Goal: Task Accomplishment & Management: Manage account settings

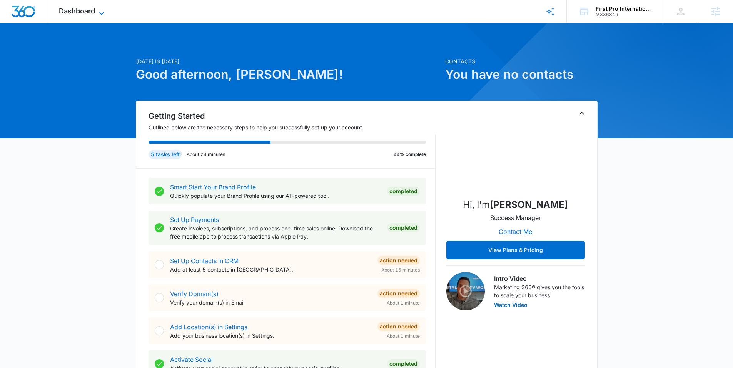
click at [85, 13] on span "Dashboard" at bounding box center [77, 11] width 36 height 8
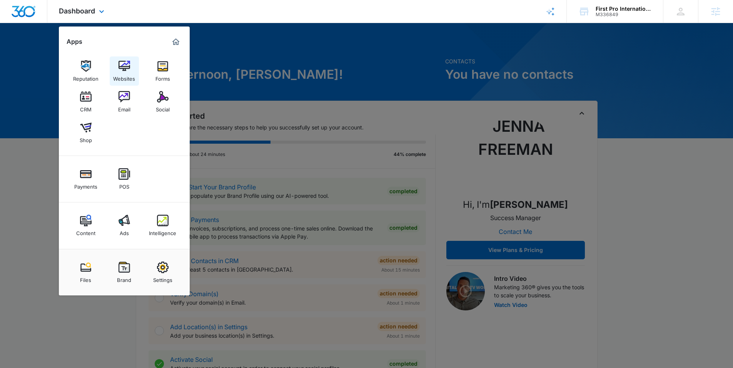
click at [115, 65] on link "Websites" at bounding box center [124, 71] width 29 height 29
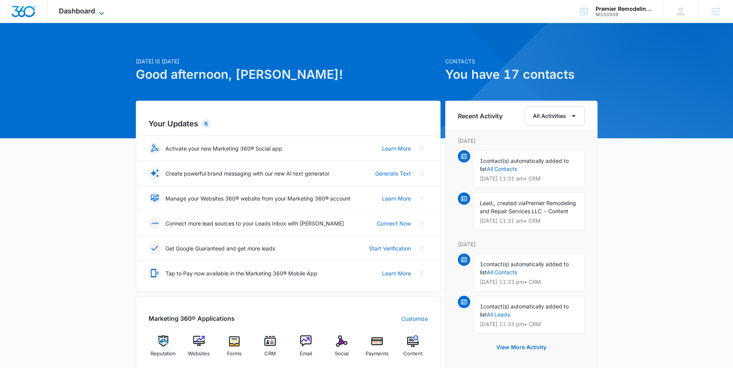
drag, startPoint x: 88, startPoint y: 4, endPoint x: 90, endPoint y: 11, distance: 7.6
click at [88, 4] on div "Dashboard Apps Reputation Websites Forms CRM Email Social Payments POS Content …" at bounding box center [82, 11] width 70 height 23
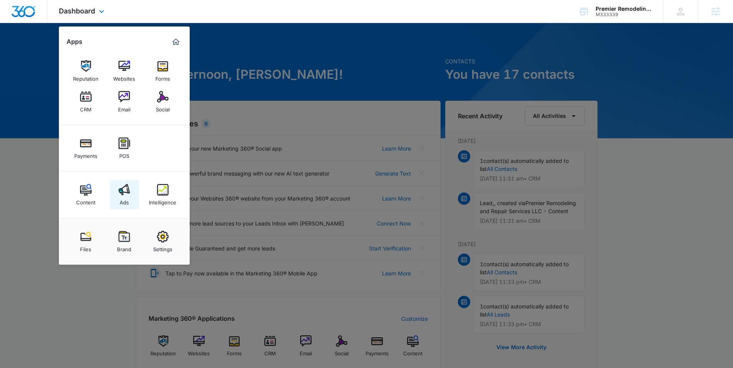
click at [117, 196] on link "Ads" at bounding box center [124, 194] width 29 height 29
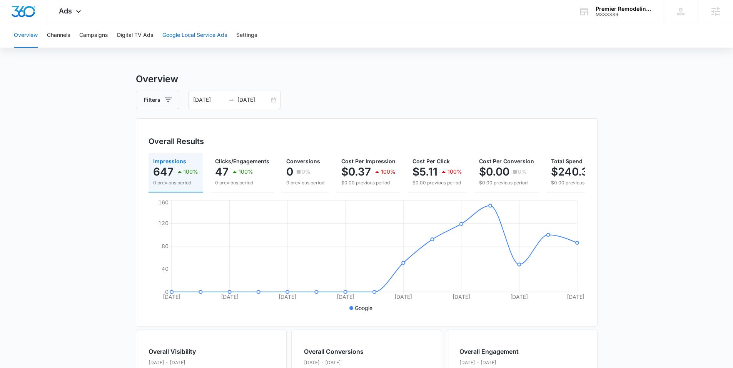
click at [203, 32] on button "Google Local Service Ads" at bounding box center [194, 35] width 65 height 25
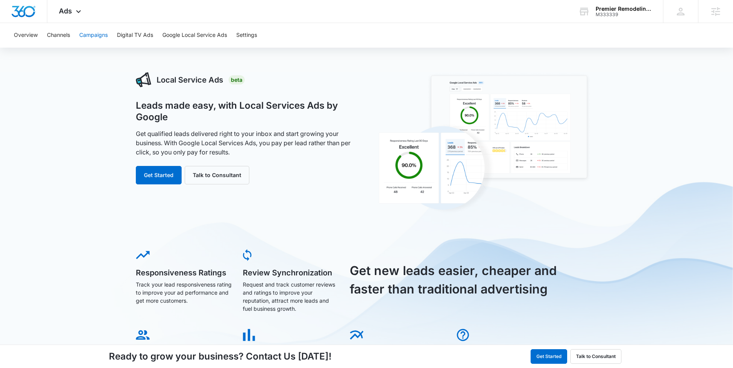
click at [101, 36] on button "Campaigns" at bounding box center [93, 35] width 28 height 25
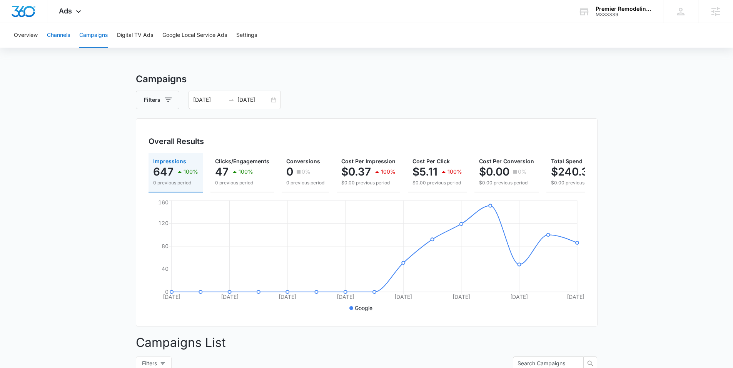
click at [70, 36] on button "Channels" at bounding box center [58, 35] width 23 height 25
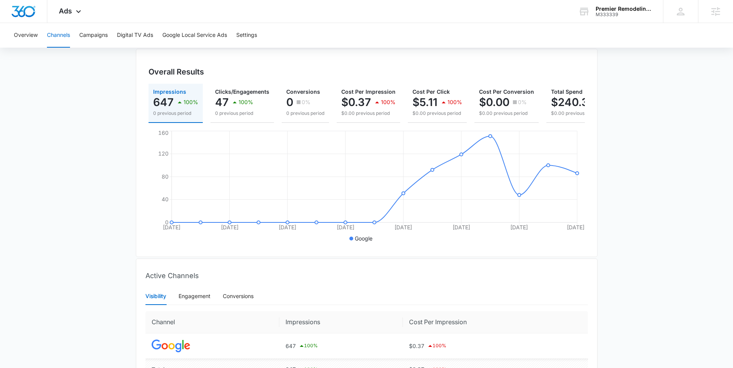
scroll to position [125, 0]
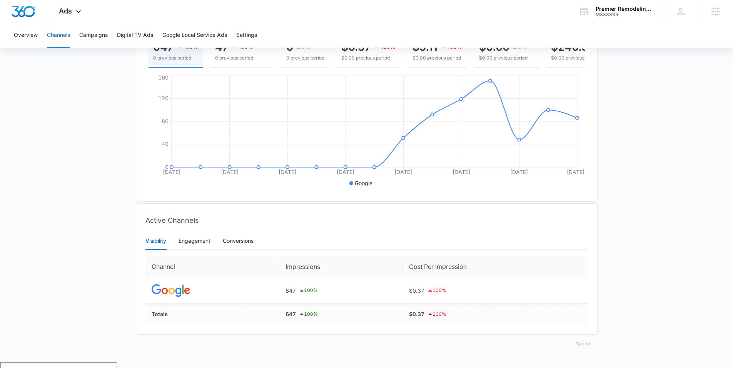
click at [581, 353] on button "Spend" at bounding box center [582, 344] width 29 height 18
click at [587, 325] on div "Raw" at bounding box center [588, 325] width 22 height 5
click at [576, 349] on button "Spend" at bounding box center [582, 344] width 29 height 18
click at [584, 316] on div "Optimized" at bounding box center [588, 315] width 22 height 5
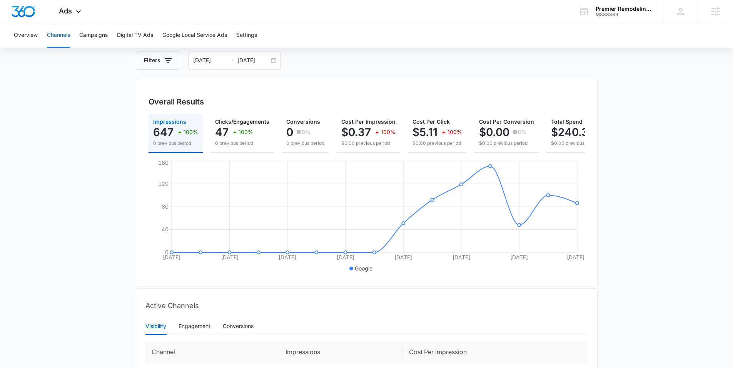
scroll to position [0, 0]
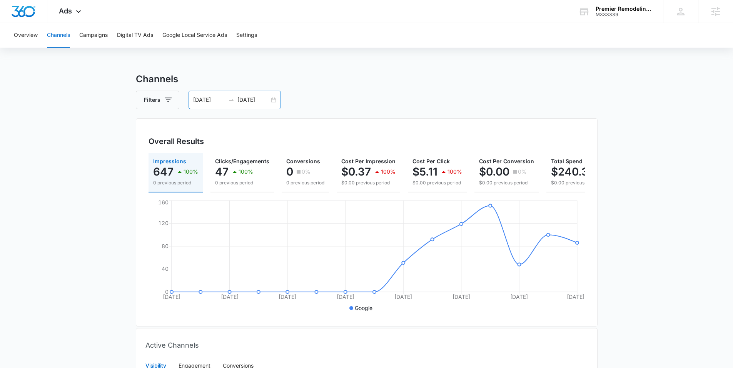
click at [234, 93] on div "08/07/2025 08/21/2025" at bounding box center [234, 100] width 92 height 18
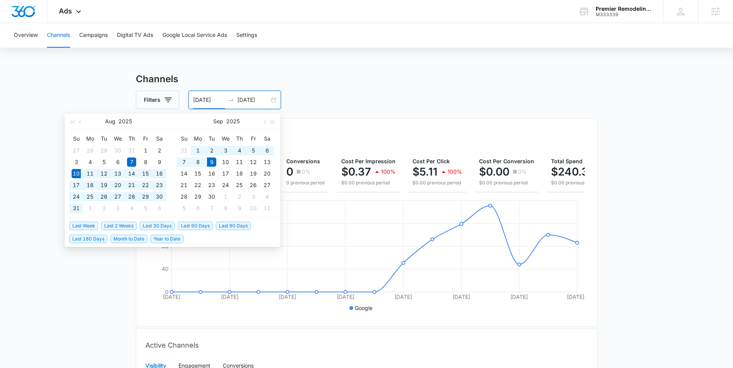
click at [155, 229] on span "Last 30 Days" at bounding box center [157, 226] width 35 height 8
type input "[DATE]"
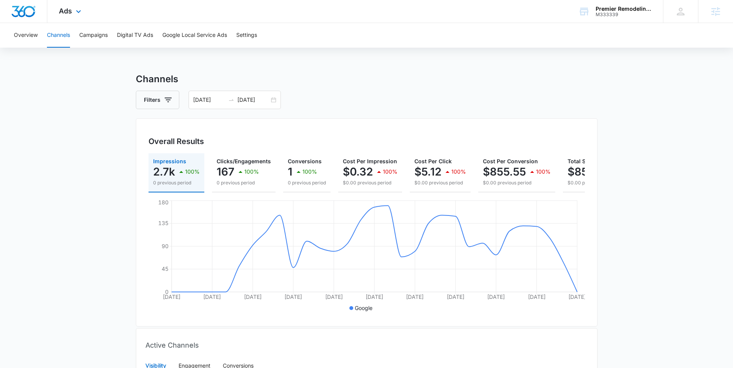
click at [72, 10] on div "Ads Apps Reputation Websites Forms CRM Email Social Payments POS Content Ads In…" at bounding box center [70, 11] width 47 height 23
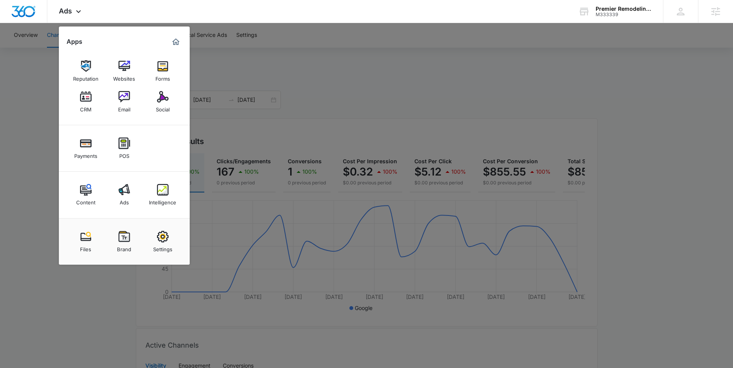
click at [163, 192] on img at bounding box center [163, 190] width 12 height 12
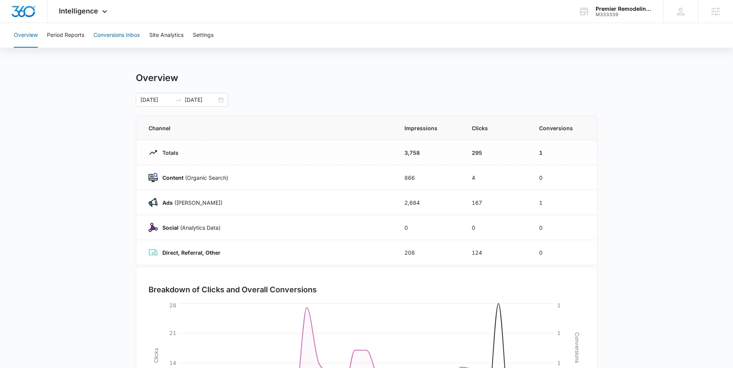
click at [130, 38] on button "Conversions Inbox" at bounding box center [116, 35] width 47 height 25
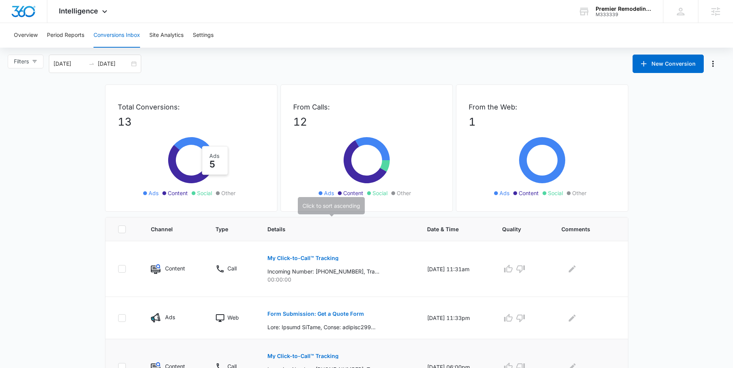
scroll to position [138, 0]
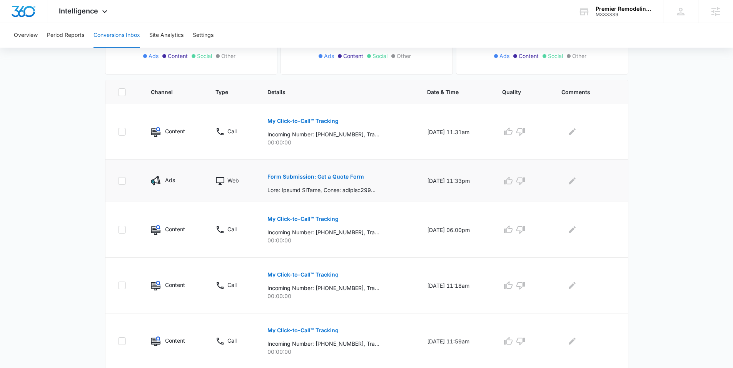
click at [315, 177] on p "Form Submission: Get a Quote Form" at bounding box center [315, 176] width 97 height 5
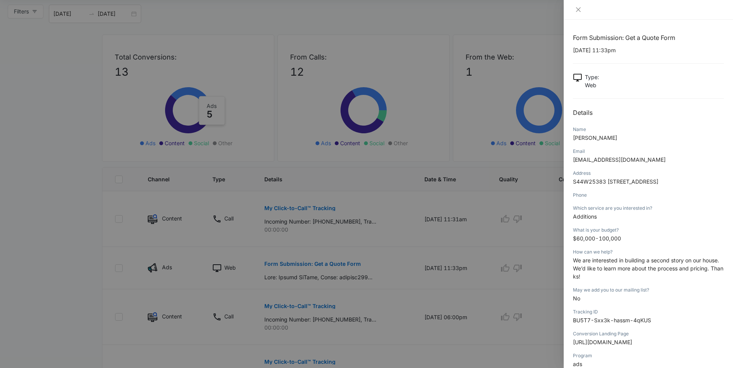
scroll to position [0, 0]
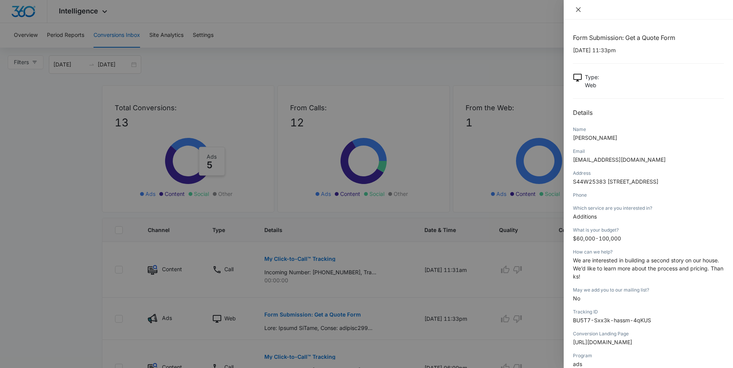
click at [578, 10] on icon "close" at bounding box center [578, 9] width 5 height 5
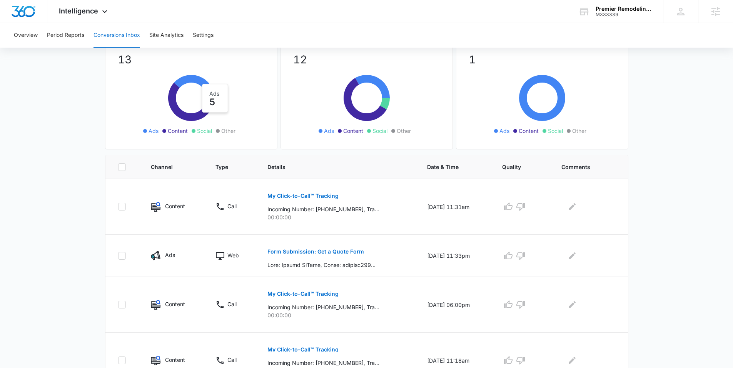
scroll to position [63, 0]
click at [295, 253] on p "Form Submission: Get a Quote Form" at bounding box center [315, 251] width 97 height 5
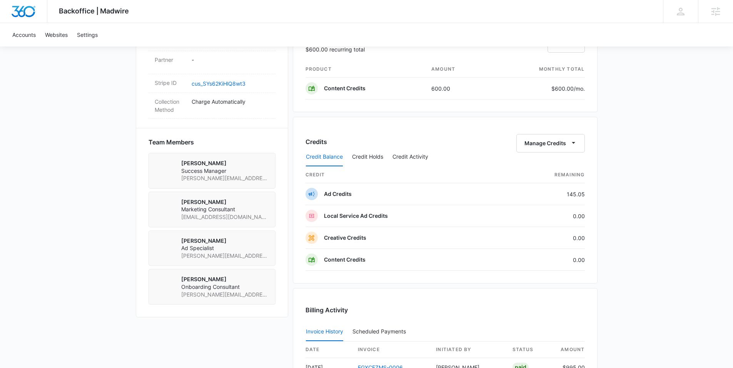
scroll to position [479, 0]
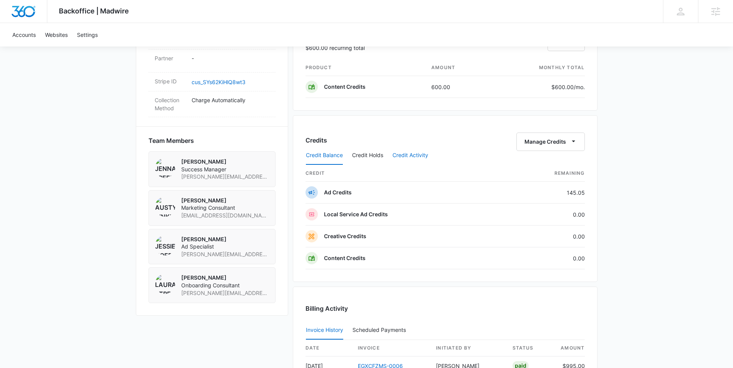
click at [401, 155] on button "Credit Activity" at bounding box center [410, 156] width 36 height 18
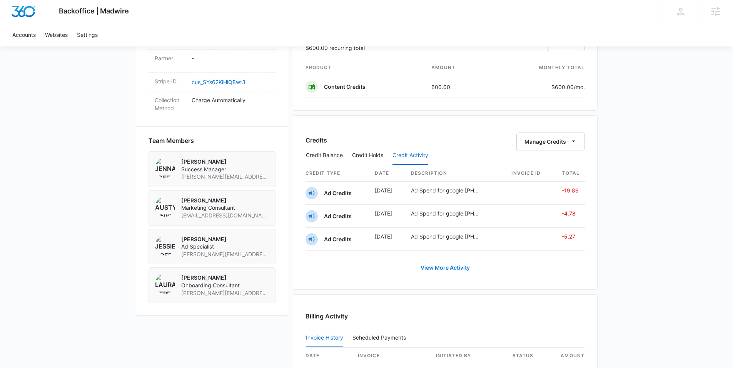
click at [440, 270] on link "View More Activity" at bounding box center [445, 268] width 65 height 18
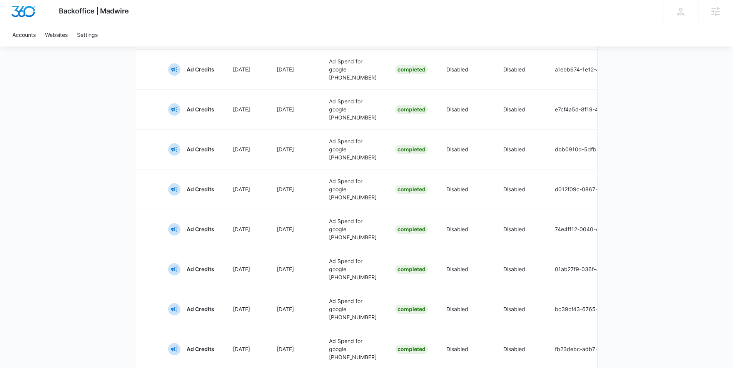
scroll to position [19, 0]
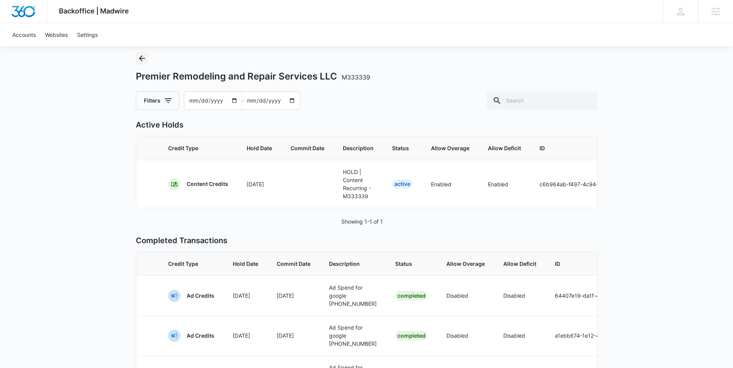
click at [139, 57] on icon "Back" at bounding box center [141, 58] width 9 height 9
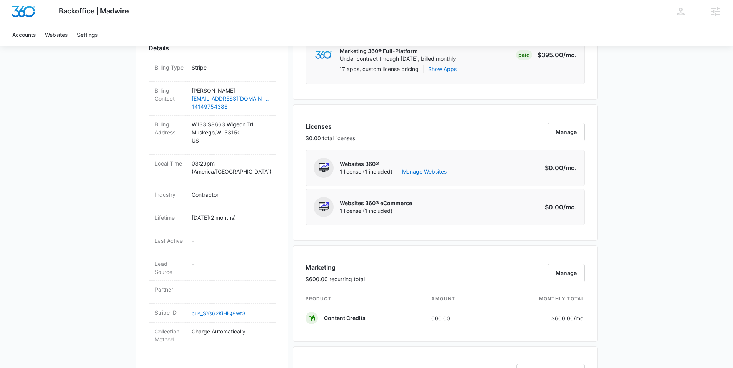
scroll to position [493, 0]
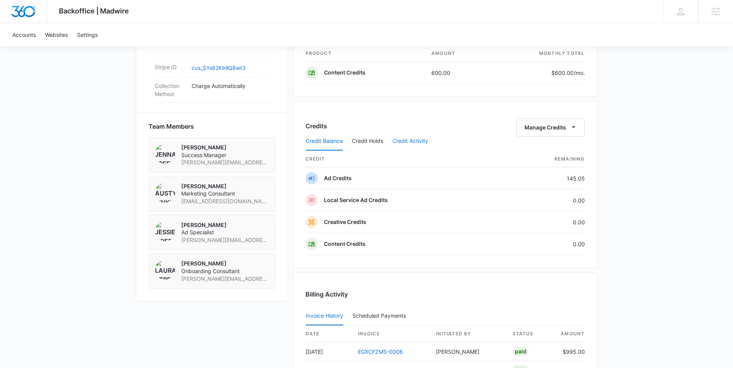
click at [413, 141] on button "Credit Activity" at bounding box center [410, 141] width 36 height 18
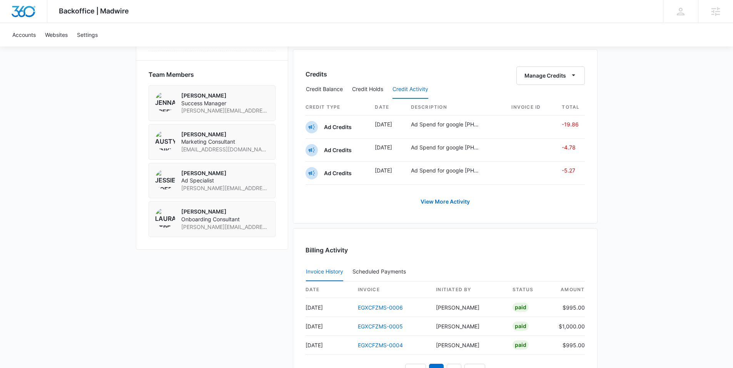
scroll to position [538, 0]
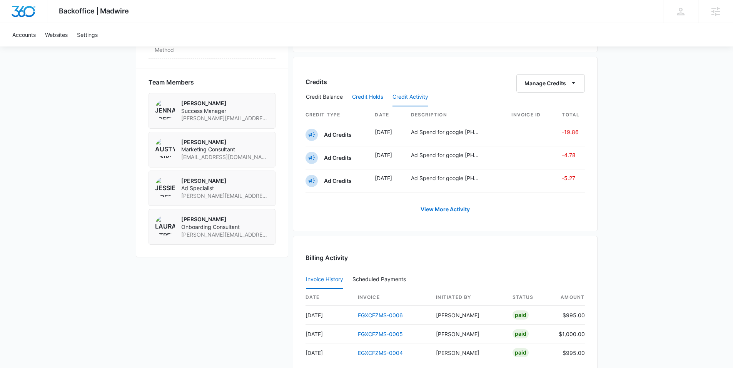
click at [357, 102] on button "Credit Holds" at bounding box center [367, 97] width 31 height 18
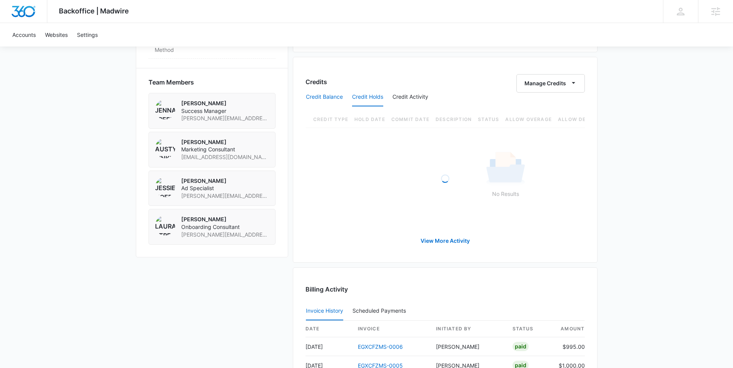
click at [324, 98] on button "Credit Balance" at bounding box center [324, 97] width 37 height 18
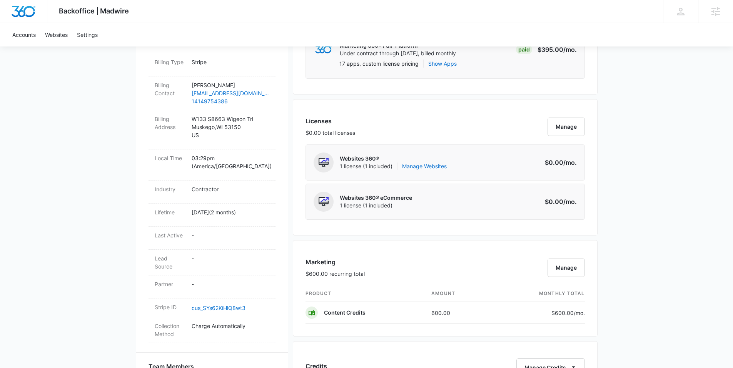
scroll to position [301, 0]
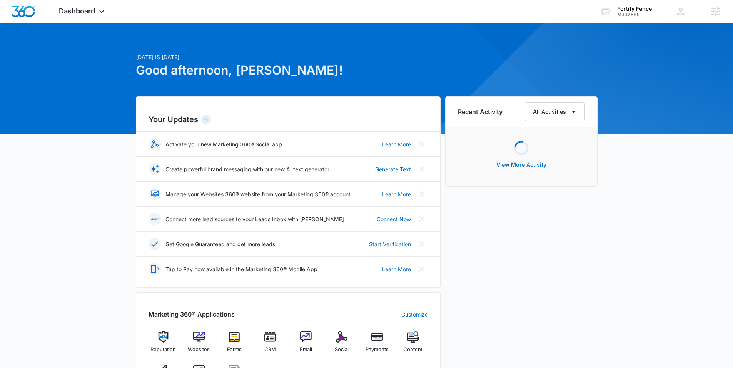
scroll to position [11, 0]
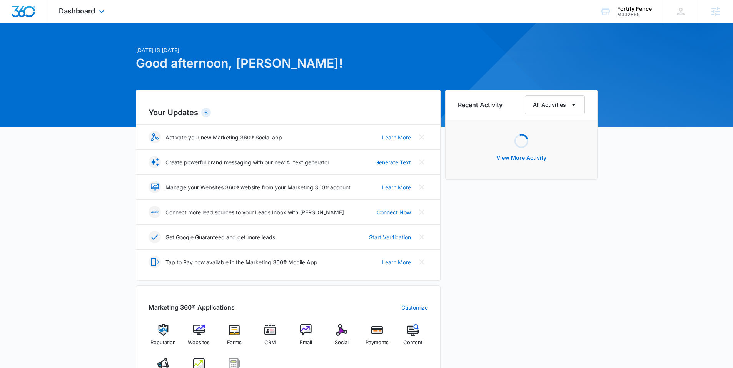
click at [69, 18] on div "Dashboard Apps Reputation Websites Forms CRM Email Social Payments POS Content …" at bounding box center [82, 11] width 70 height 23
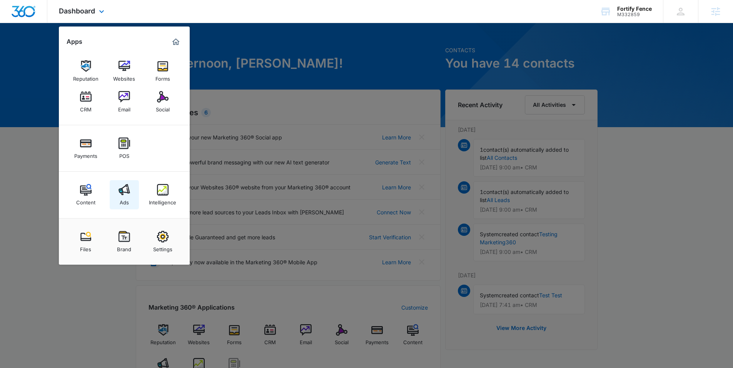
click at [122, 196] on div "Ads" at bounding box center [124, 201] width 9 height 10
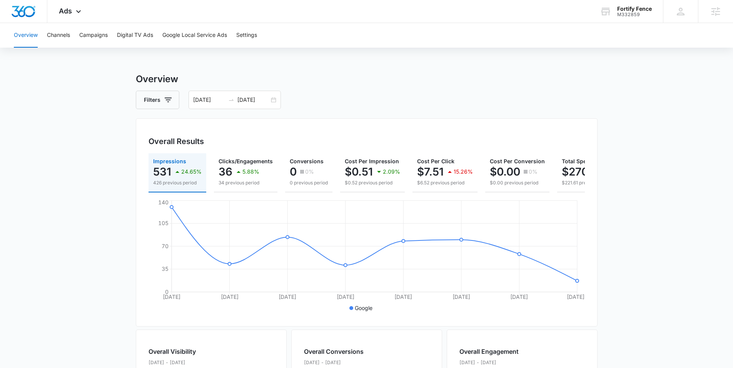
click at [86, 108] on main "Overview Filters 08/05/2025 08/12/2025 Overall Results Impressions 531 24.65% 4…" at bounding box center [366, 348] width 733 height 552
click at [72, 15] on div "Ads Apps Reputation Websites Forms CRM Email Social Payments POS Content Ads In…" at bounding box center [70, 11] width 47 height 23
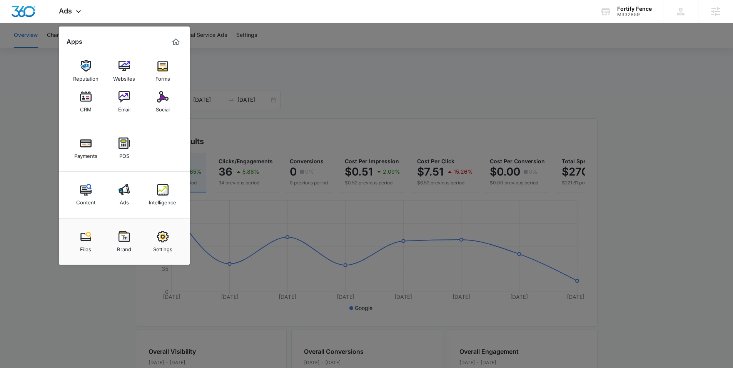
drag, startPoint x: 0, startPoint y: 147, endPoint x: 20, endPoint y: 137, distance: 22.2
click at [0, 145] on div at bounding box center [366, 184] width 733 height 368
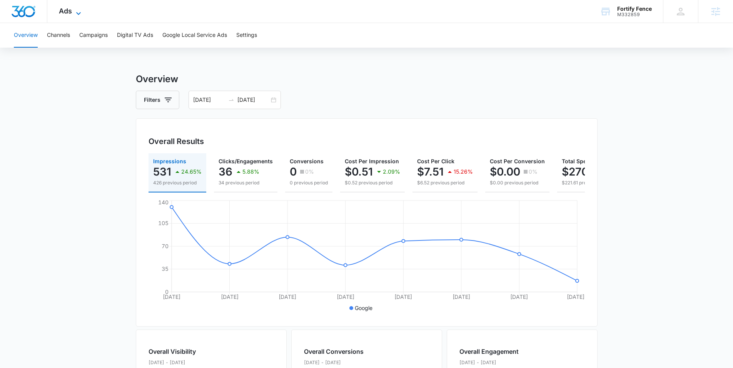
click at [67, 9] on span "Ads" at bounding box center [65, 11] width 13 height 8
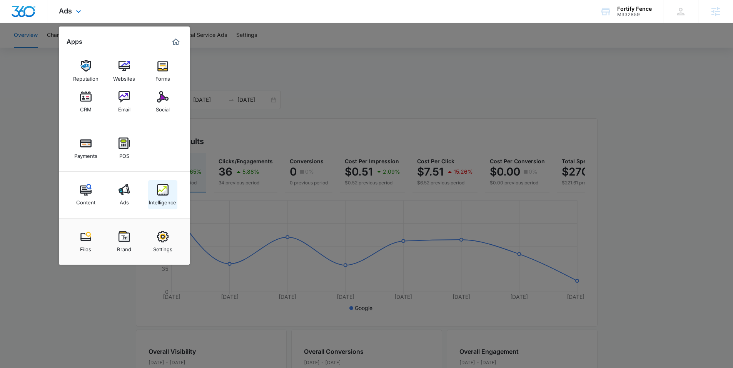
click at [162, 198] on div "Intelligence" at bounding box center [162, 201] width 27 height 10
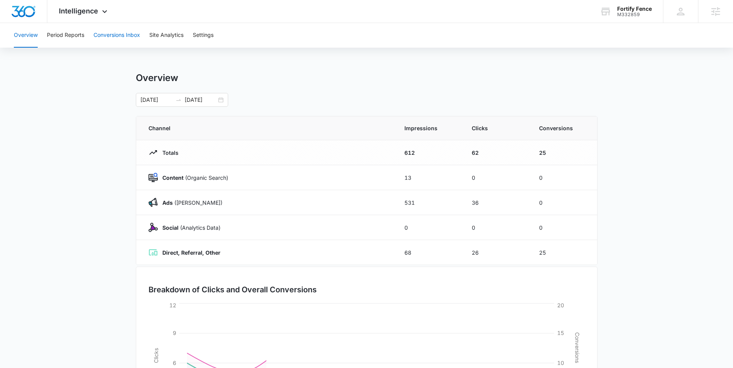
click at [122, 38] on button "Conversions Inbox" at bounding box center [116, 35] width 47 height 25
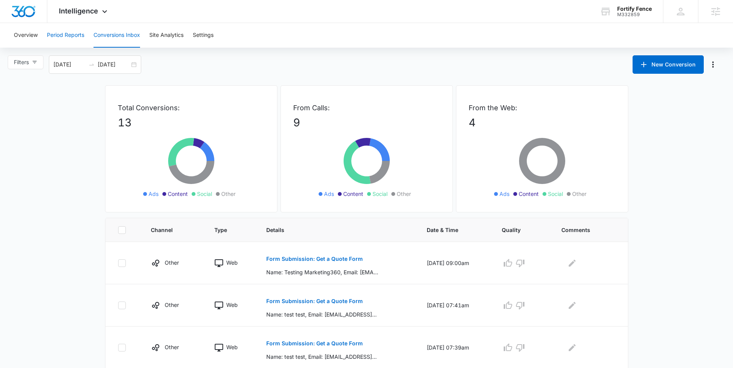
click at [58, 29] on button "Period Reports" at bounding box center [65, 35] width 37 height 25
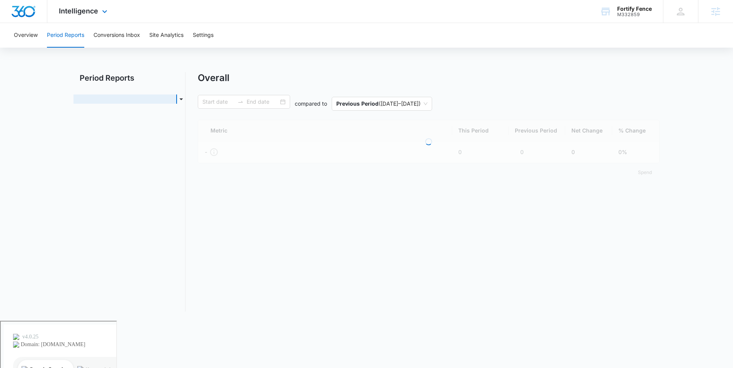
type input "08/05/2025"
type input "08/12/2025"
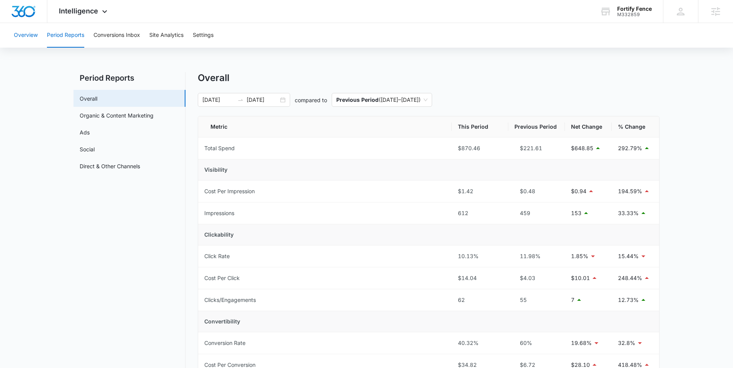
click at [21, 32] on button "Overview" at bounding box center [26, 35] width 24 height 25
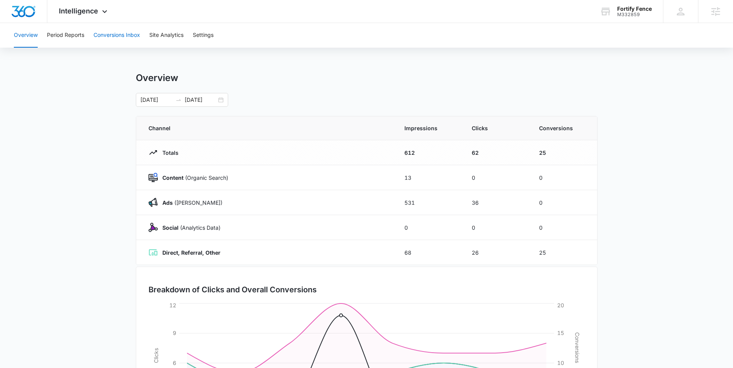
click at [124, 37] on button "Conversions Inbox" at bounding box center [116, 35] width 47 height 25
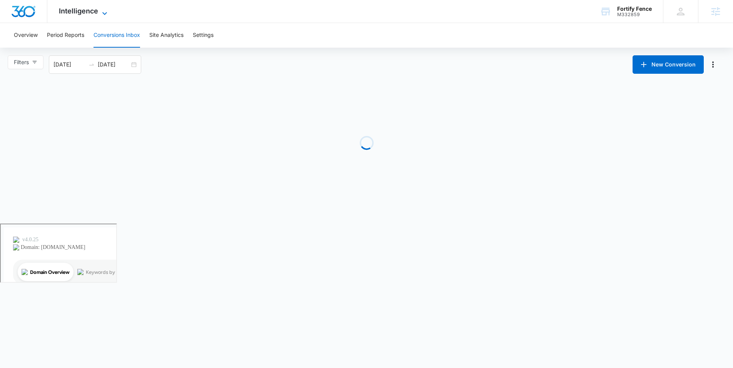
click at [85, 9] on span "Intelligence" at bounding box center [78, 11] width 39 height 8
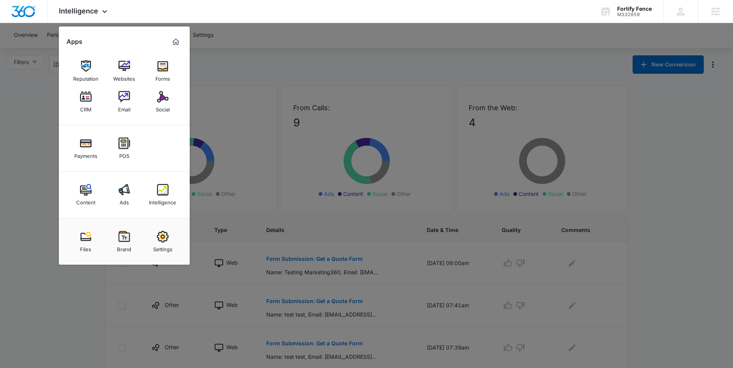
click at [45, 140] on div at bounding box center [366, 184] width 733 height 368
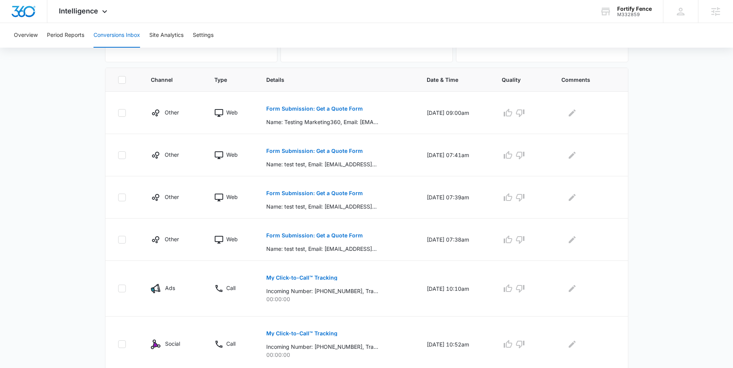
scroll to position [402, 0]
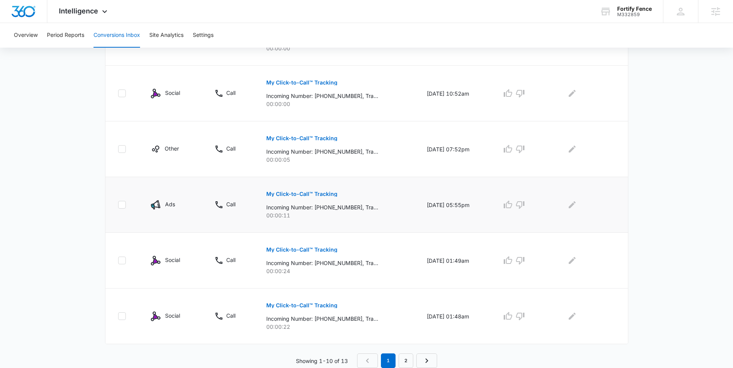
click at [322, 205] on p "Incoming Number: +17135608377, Tracking Number: +18322807019, Ring To: +1832714…" at bounding box center [322, 207] width 112 height 8
drag, startPoint x: 419, startPoint y: 206, endPoint x: 460, endPoint y: 207, distance: 41.5
click at [455, 207] on td "08/20/25 at 05:55pm" at bounding box center [454, 205] width 75 height 56
click at [438, 210] on td "08/20/25 at 05:55pm" at bounding box center [454, 205] width 75 height 56
click at [310, 209] on p "Incoming Number: +17135608377, Tracking Number: +18322807019, Ring To: +1832714…" at bounding box center [322, 207] width 112 height 8
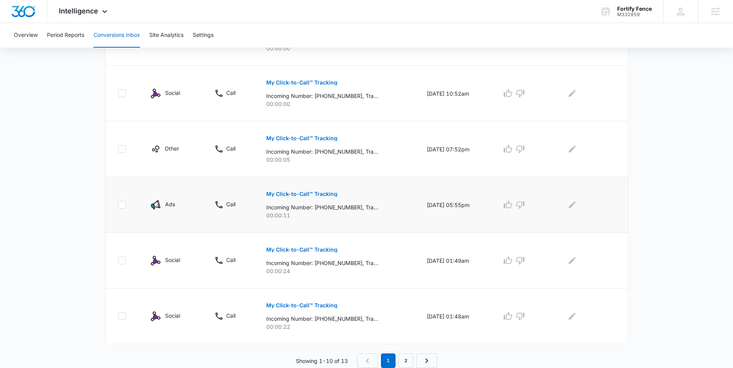
click at [285, 194] on p "My Click-to-Call™ Tracking" at bounding box center [301, 194] width 71 height 5
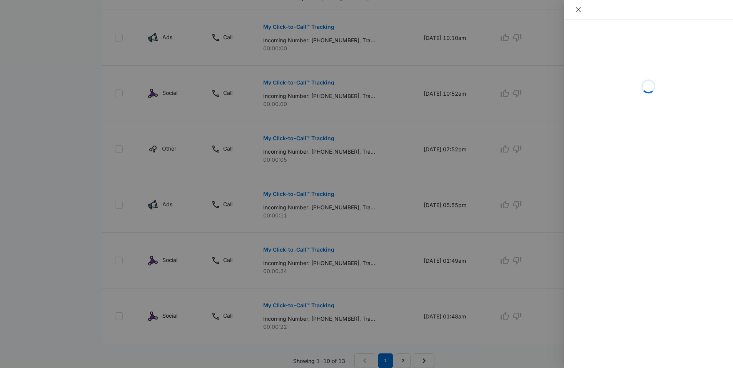
click at [579, 8] on icon "close" at bounding box center [578, 9] width 5 height 5
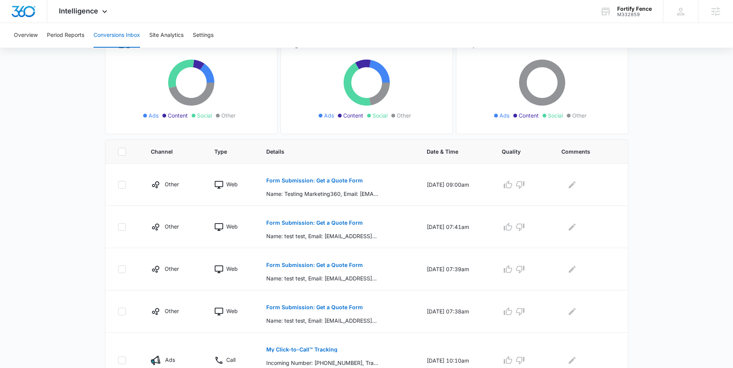
scroll to position [0, 0]
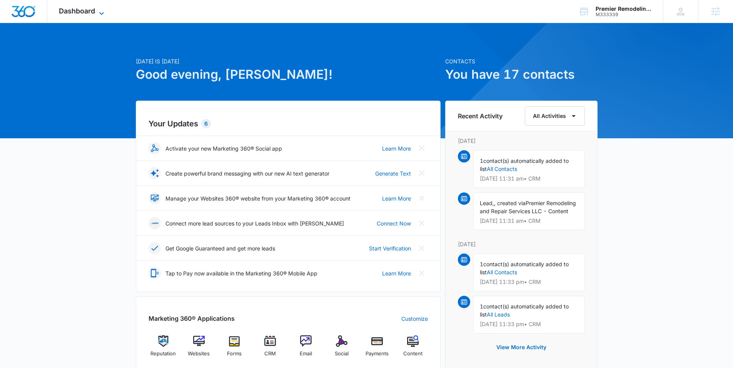
click at [92, 13] on span "Dashboard" at bounding box center [77, 11] width 36 height 8
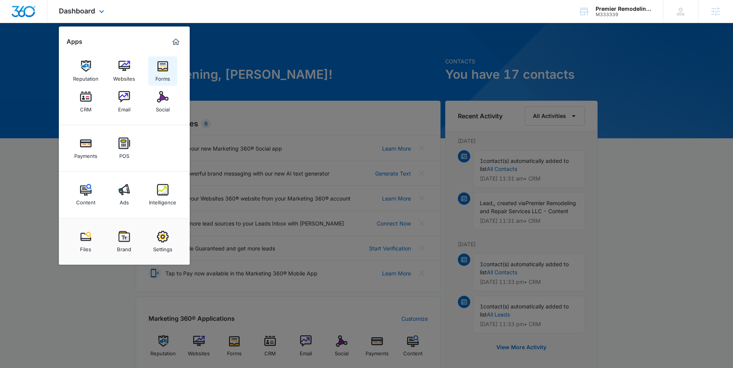
click at [153, 66] on link "Forms" at bounding box center [162, 71] width 29 height 29
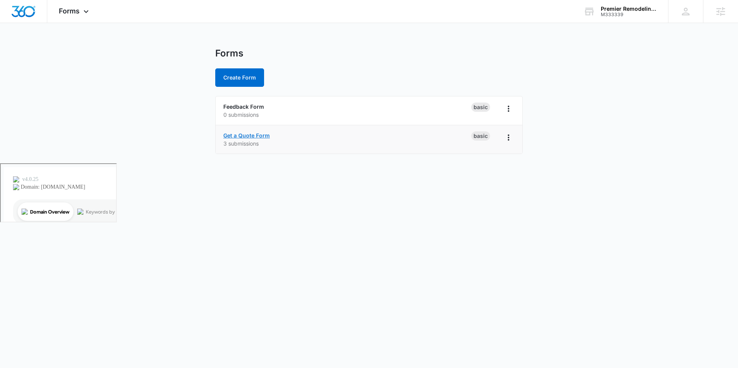
click at [264, 138] on link "Get a Quote Form" at bounding box center [246, 135] width 47 height 7
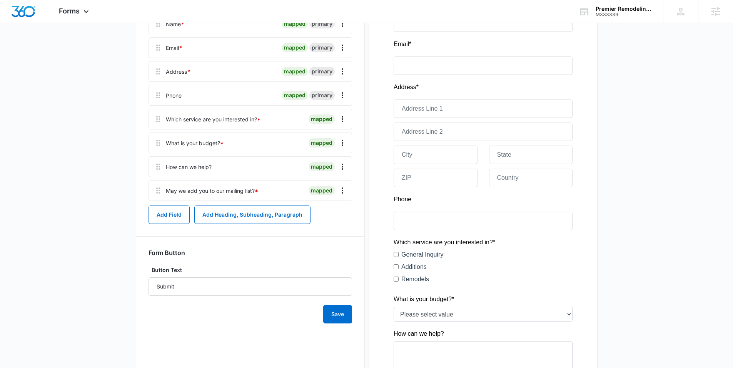
scroll to position [80, 0]
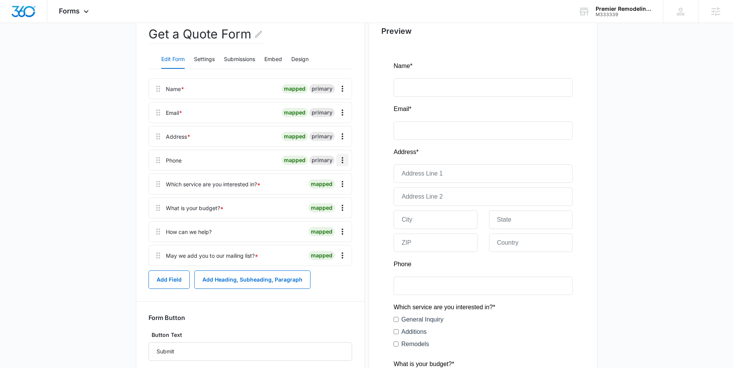
click at [346, 161] on icon "Overflow Menu" at bounding box center [342, 160] width 9 height 9
click at [328, 178] on button "Edit" at bounding box center [326, 182] width 44 height 12
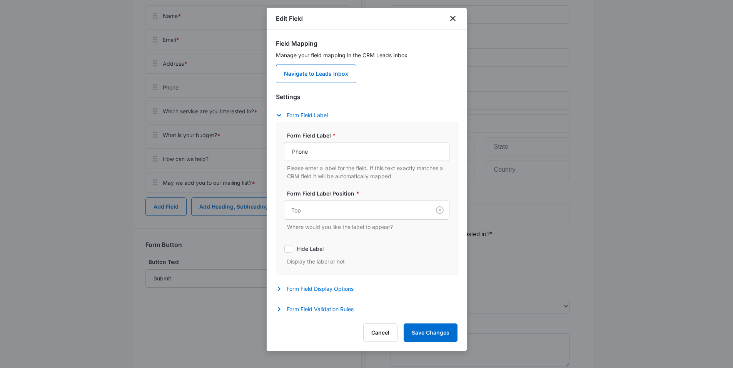
scroll to position [157, 0]
click at [304, 290] on button "Form Field Display Options" at bounding box center [318, 289] width 85 height 9
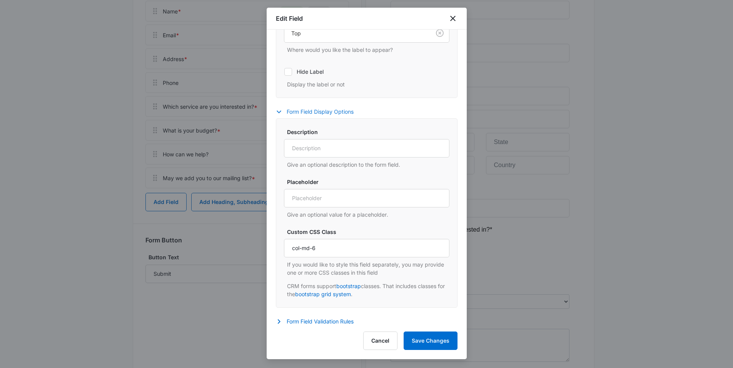
scroll to position [182, 0]
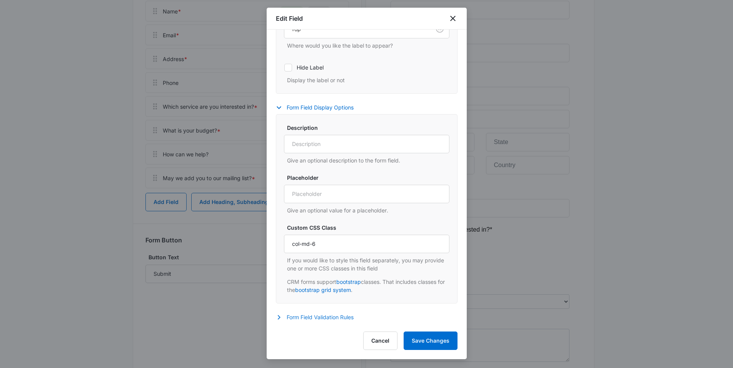
click at [309, 315] on button "Form Field Validation Rules" at bounding box center [318, 317] width 85 height 9
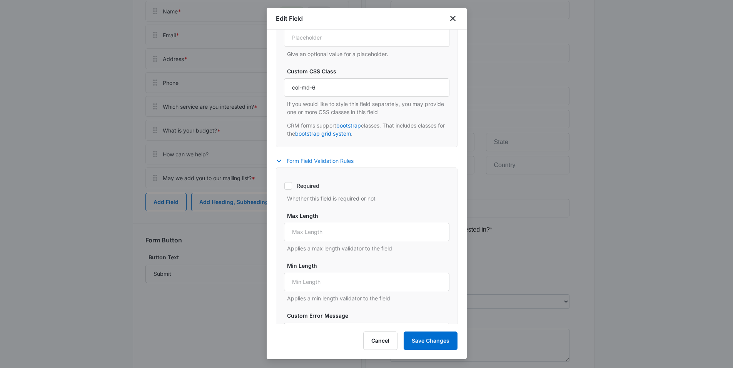
scroll to position [434, 0]
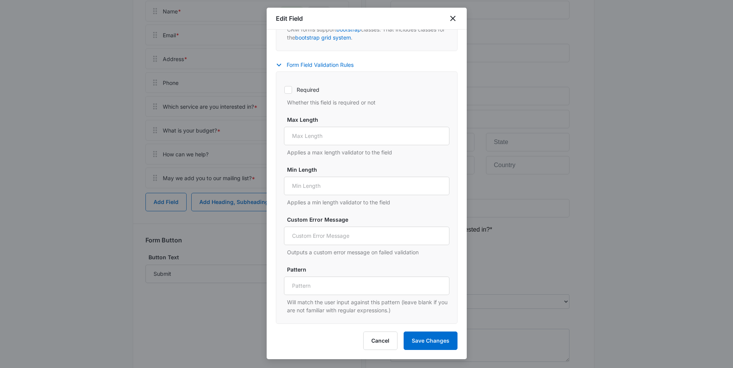
click at [289, 88] on icon at bounding box center [288, 90] width 7 height 7
click at [284, 90] on input "Required" at bounding box center [284, 90] width 0 height 0
checkbox input "true"
click at [425, 340] on button "Save Changes" at bounding box center [430, 341] width 54 height 18
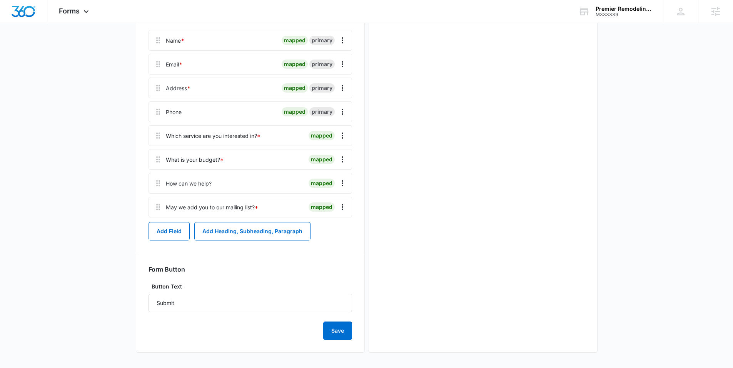
scroll to position [0, 0]
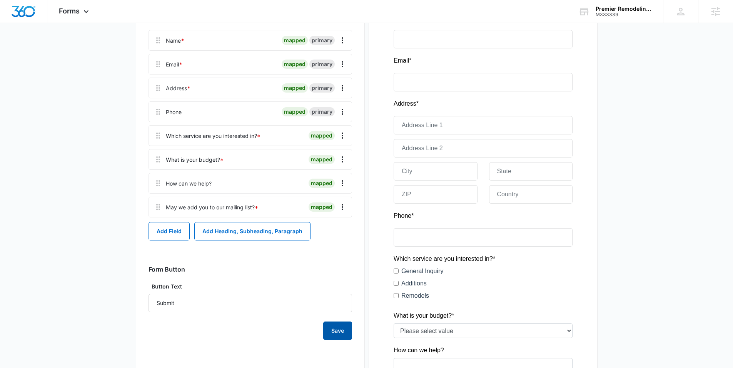
click at [329, 337] on button "Save" at bounding box center [337, 331] width 29 height 18
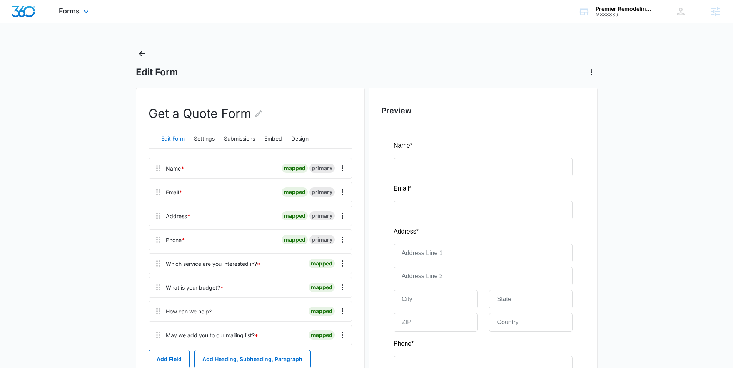
click at [65, 18] on div "Forms Apps Reputation Websites Forms CRM Email Social Payments POS Content Ads …" at bounding box center [74, 11] width 55 height 23
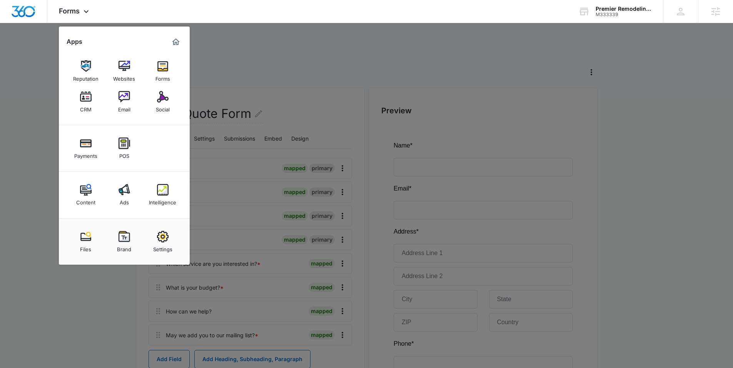
click at [125, 199] on div "Ads" at bounding box center [124, 201] width 9 height 10
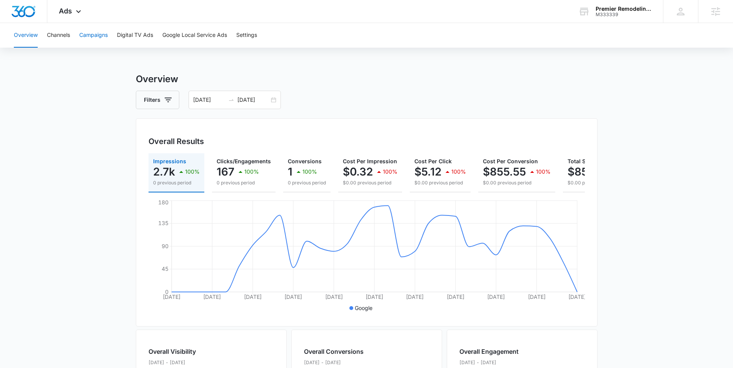
click at [87, 37] on button "Campaigns" at bounding box center [93, 35] width 28 height 25
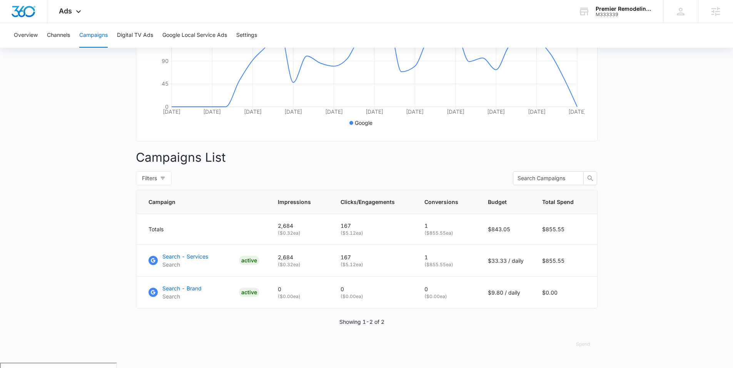
scroll to position [186, 0]
click at [199, 260] on p "Search - Services" at bounding box center [185, 256] width 46 height 8
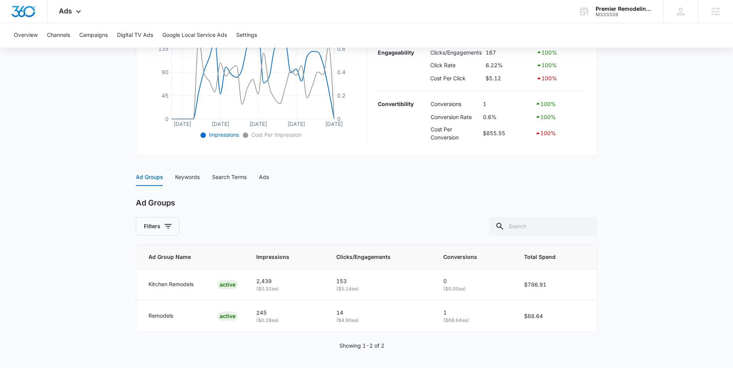
scroll to position [200, 0]
click at [189, 178] on div "Keywords" at bounding box center [187, 177] width 25 height 8
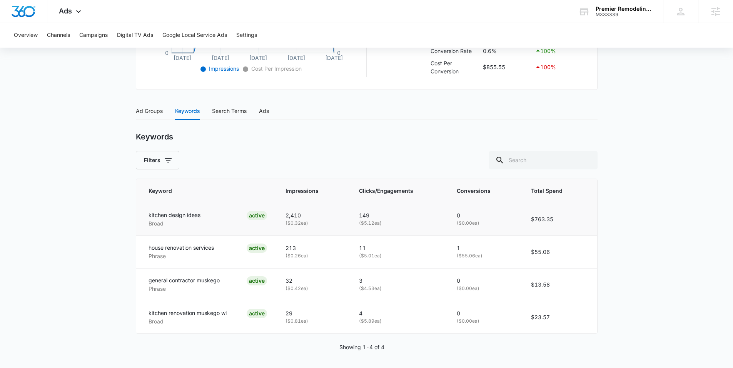
scroll to position [267, 0]
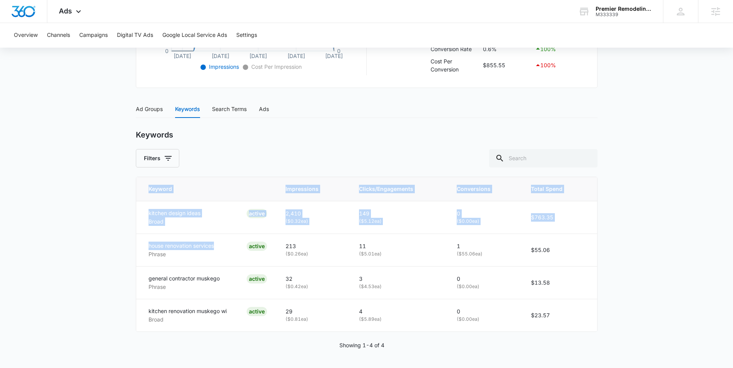
drag, startPoint x: 213, startPoint y: 245, endPoint x: 107, endPoint y: 245, distance: 106.5
click at [119, 245] on main "Search - Services | Search Active $33.33 daily , $855.55 Spent Overview [DATE] …" at bounding box center [366, 86] width 733 height 563
click at [174, 247] on p "house renovation services" at bounding box center [180, 246] width 65 height 8
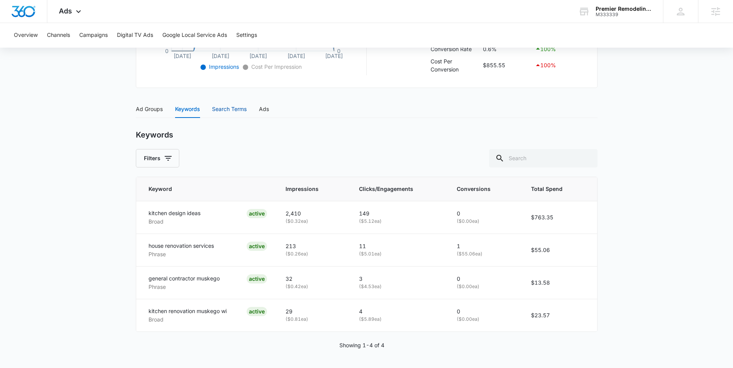
click at [226, 108] on div "Search Terms" at bounding box center [229, 109] width 35 height 8
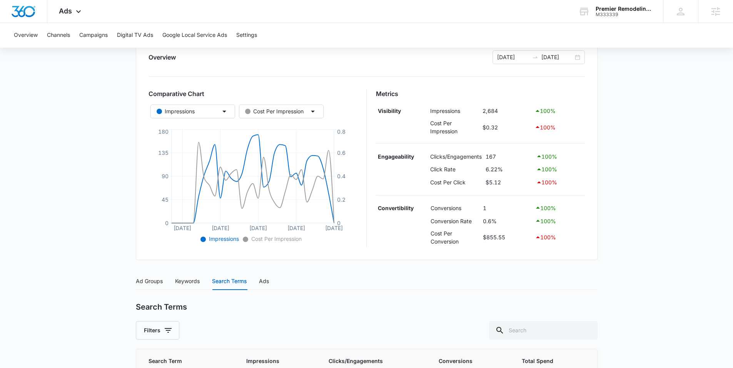
scroll to position [90, 0]
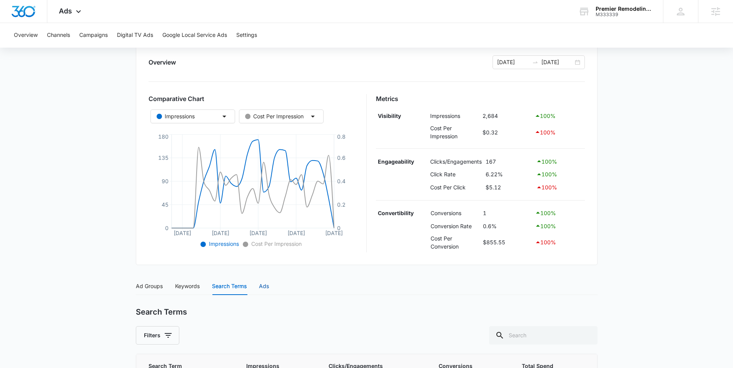
click at [268, 290] on div "Ads" at bounding box center [264, 286] width 10 height 8
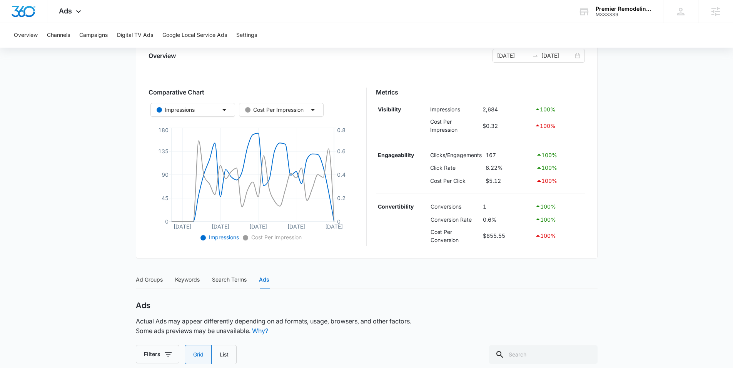
scroll to position [101, 0]
